Goal: Navigation & Orientation: Find specific page/section

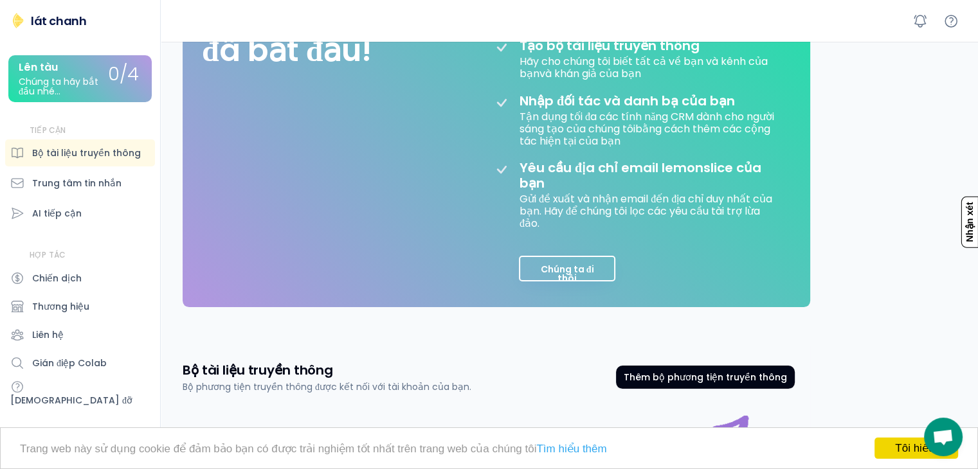
scroll to position [257, 0]
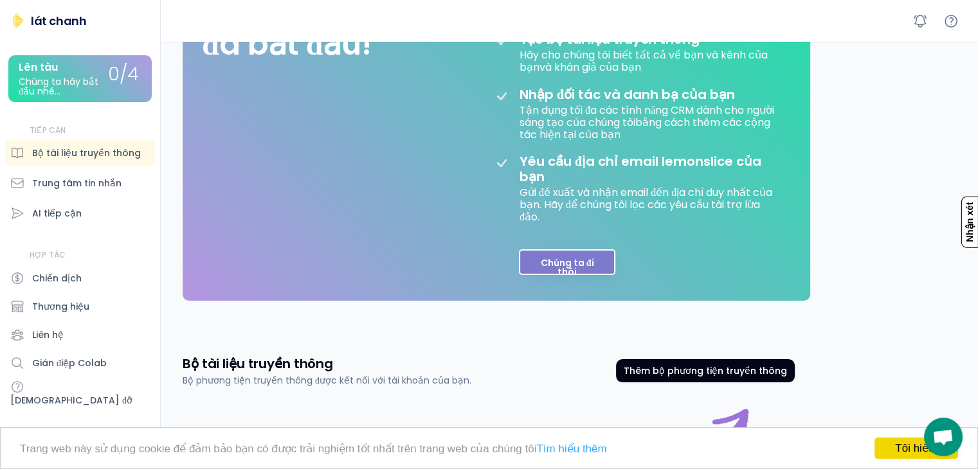
click at [558, 277] on font "Chúng ta đi thôi" at bounding box center [567, 267] width 53 height 22
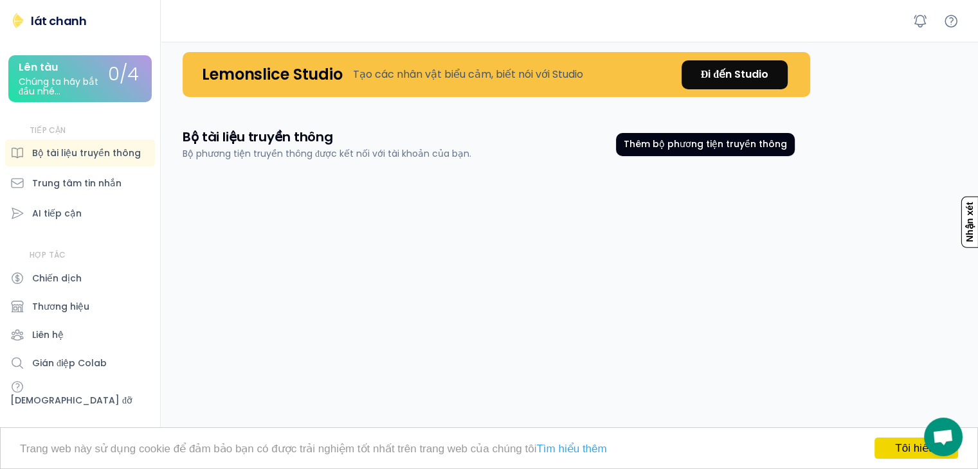
scroll to position [0, 0]
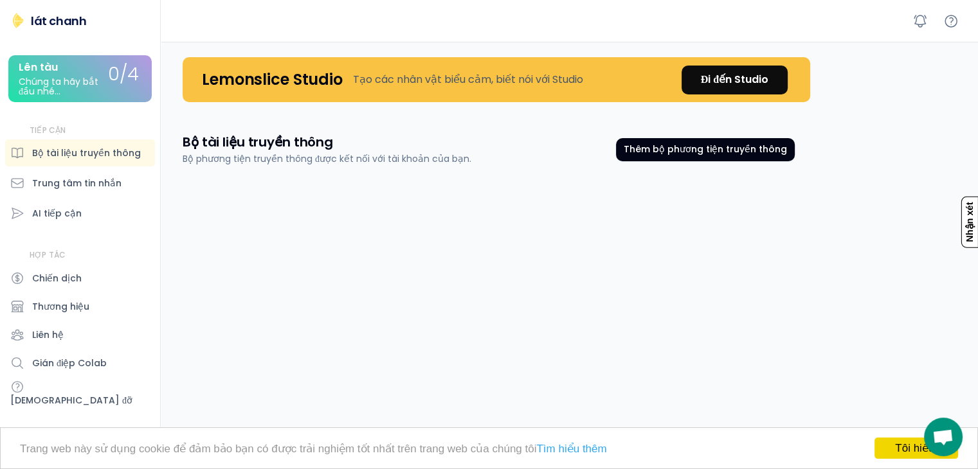
click at [62, 22] on font "lát chanh" at bounding box center [58, 21] width 55 height 16
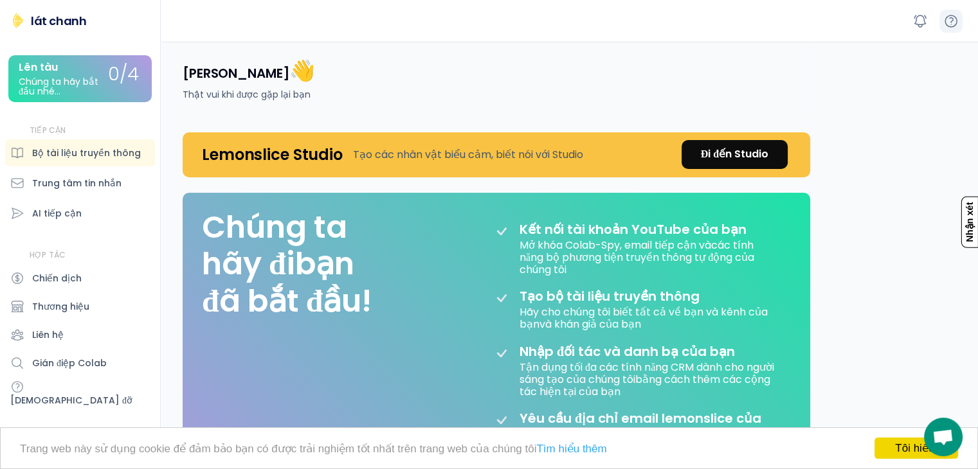
click at [960, 24] on div at bounding box center [950, 21] width 23 height 23
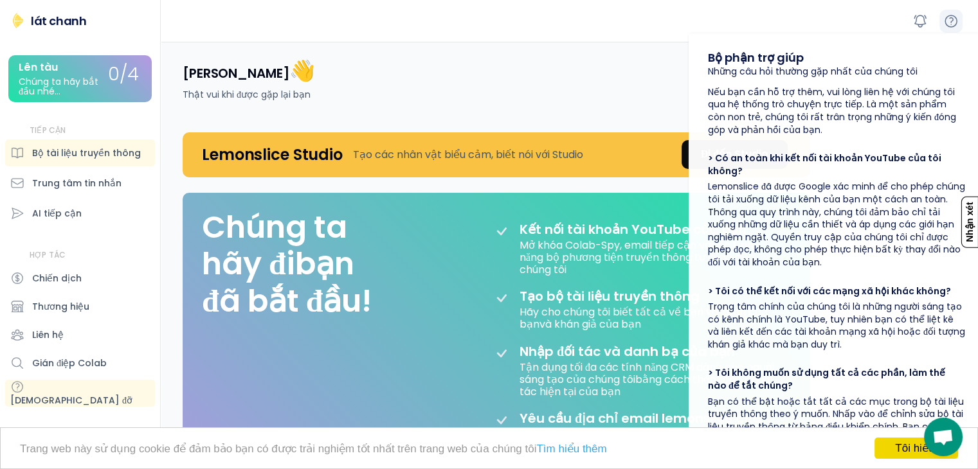
click at [960, 24] on div at bounding box center [950, 21] width 23 height 23
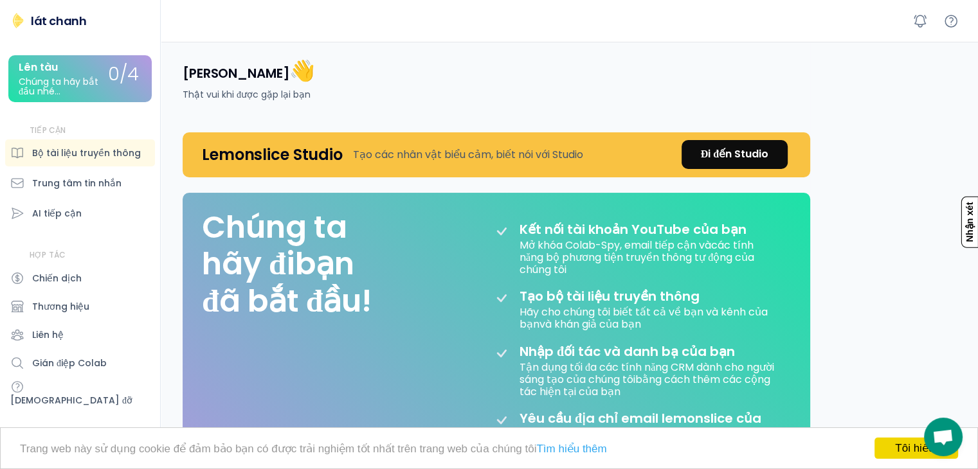
click at [674, 102] on div "[PERSON_NAME] 👋 Thật vui khi được gặp lại bạn" at bounding box center [488, 79] width 643 height 75
click at [195, 75] on font "[PERSON_NAME]" at bounding box center [236, 73] width 107 height 18
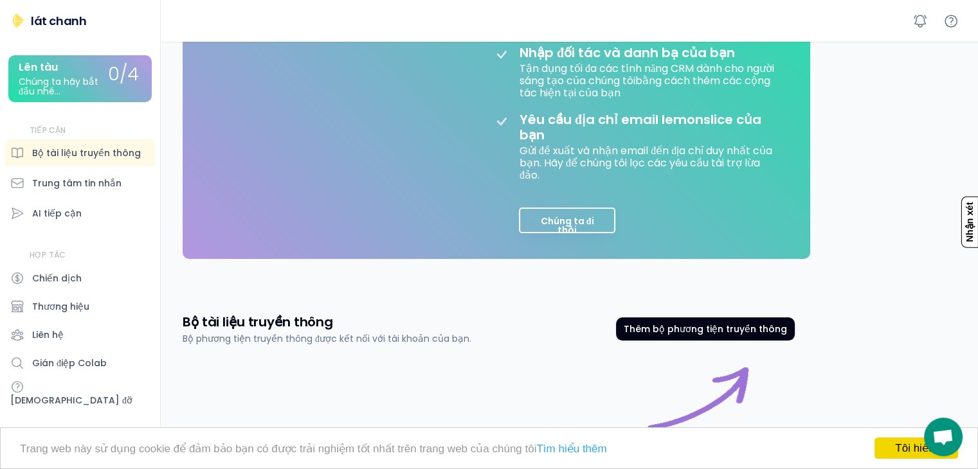
scroll to position [344, 0]
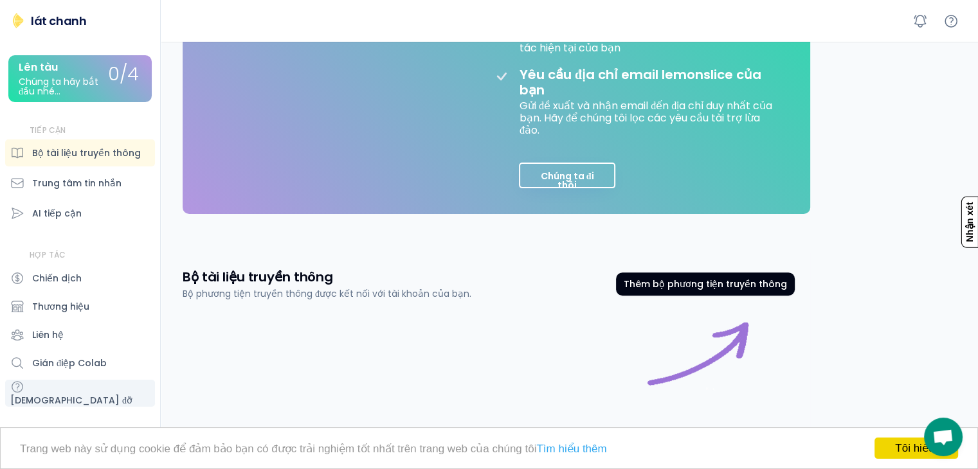
click at [64, 394] on font "[DEMOGRAPHIC_DATA] đỡ" at bounding box center [71, 400] width 122 height 13
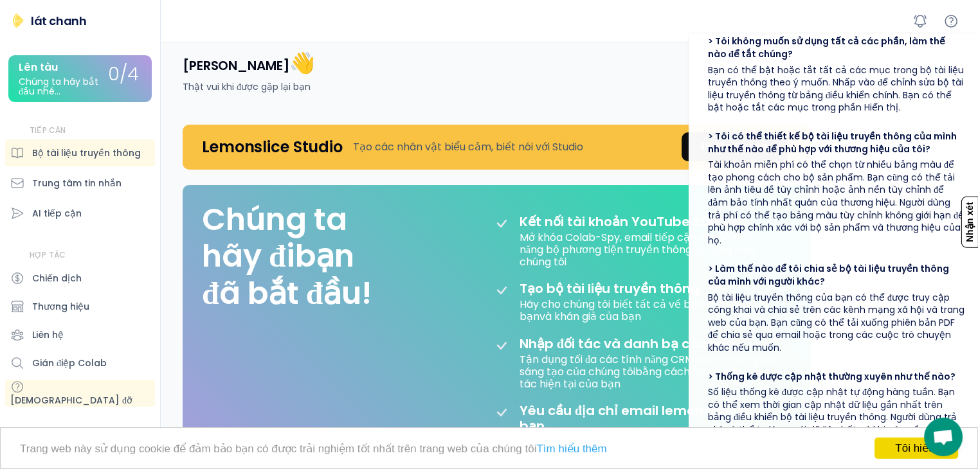
scroll to position [0, 0]
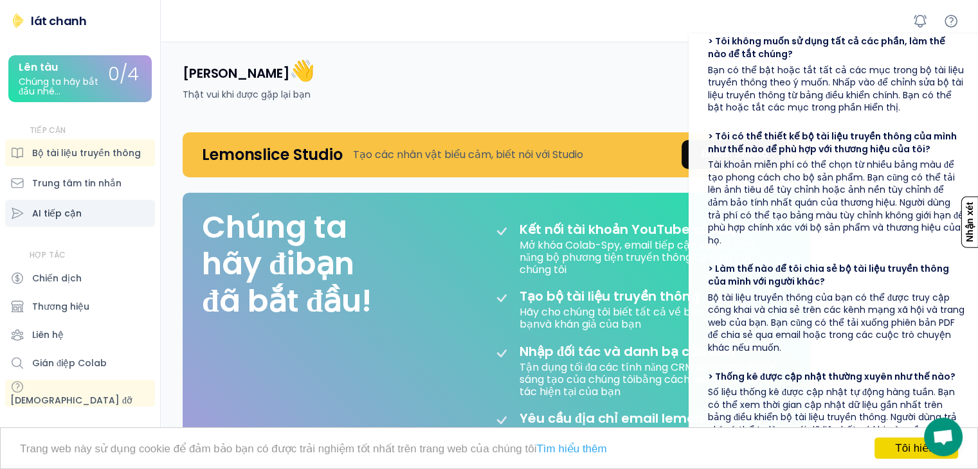
click at [65, 216] on font "AI tiếp cận" at bounding box center [56, 213] width 49 height 13
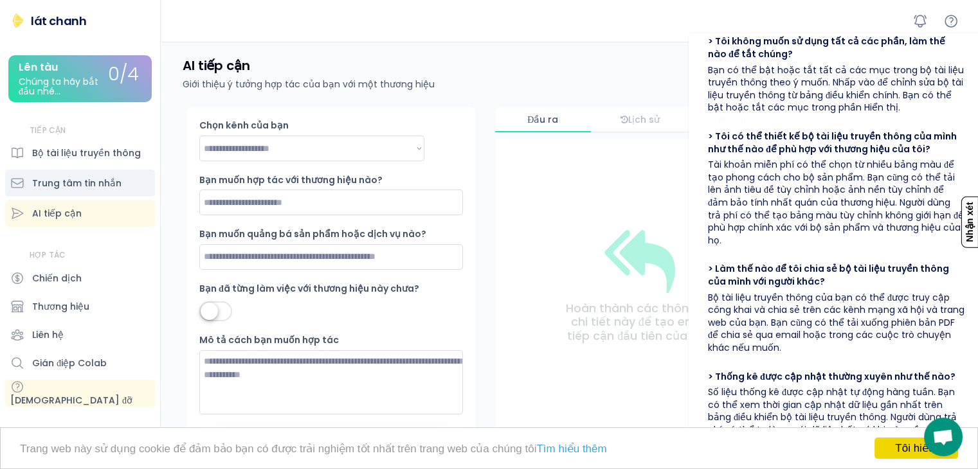
click at [66, 182] on font "Trung tâm tin nhắn" at bounding box center [76, 183] width 89 height 13
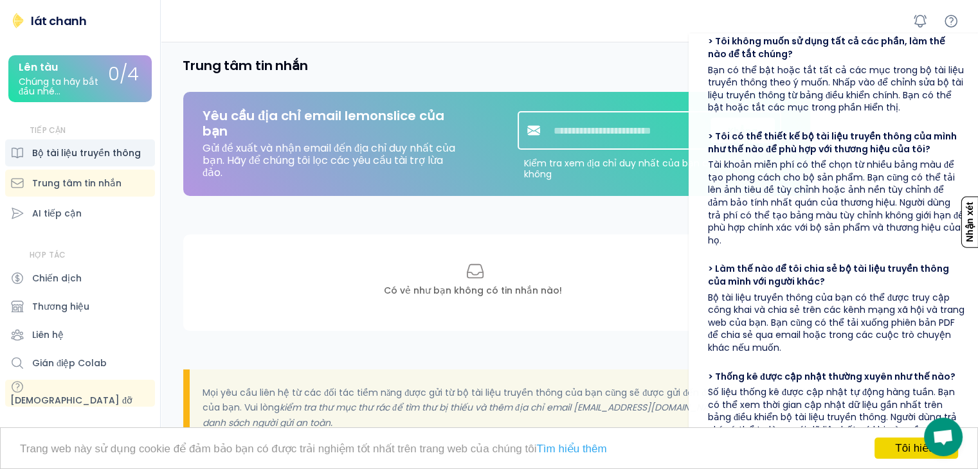
click at [72, 156] on font "Bộ tài liệu truyền thông" at bounding box center [86, 153] width 109 height 13
